Goal: Find specific page/section: Find specific page/section

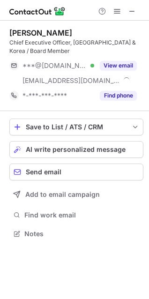
scroll to position [227, 149]
click at [129, 10] on span at bounding box center [131, 10] width 7 height 7
